Goal: Find specific page/section: Find specific page/section

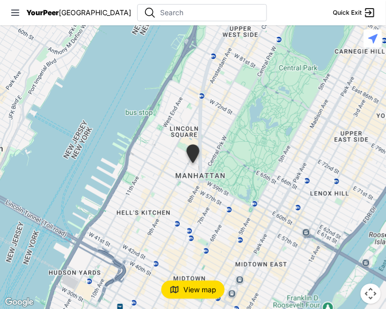
click at [220, 11] on div at bounding box center [232, 12] width 190 height 17
click at [357, 7] on nav "YourPeer [GEOGRAPHIC_DATA] Quick Exit" at bounding box center [193, 12] width 386 height 25
click at [191, 286] on span "View map" at bounding box center [200, 290] width 33 height 10
click at [144, 13] on icon at bounding box center [150, 13] width 12 height 12
click at [8, 9] on nav "YourPeer [GEOGRAPHIC_DATA] Quick Exit" at bounding box center [193, 12] width 386 height 25
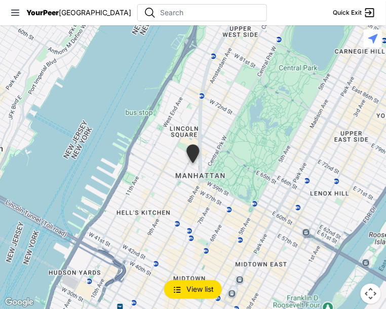
click at [160, 13] on input "text" at bounding box center [210, 13] width 100 height 10
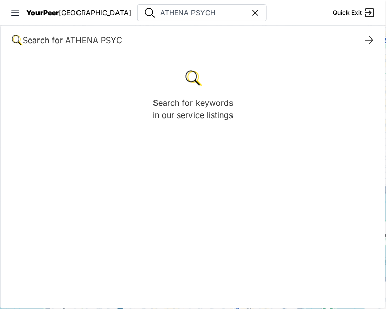
type input "ATHENA PSYCH"
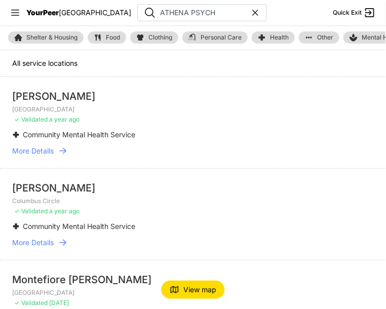
click at [48, 146] on span "More Details" at bounding box center [33, 151] width 42 height 10
